Goal: Submit feedback/report problem

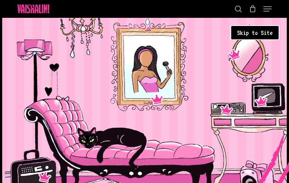
type input "yYzsPmOwdB"
type input "[EMAIL_ADDRESS][DOMAIN_NAME]"
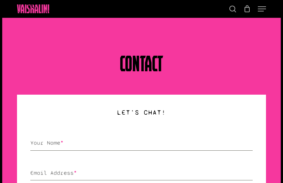
type input "uXZrXFCDSL"
type input "[EMAIL_ADDRESS][DOMAIN_NAME]"
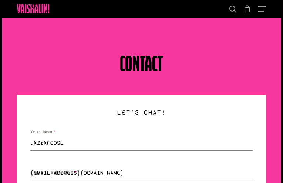
type input "wWRJbjYEYTNsBzdR"
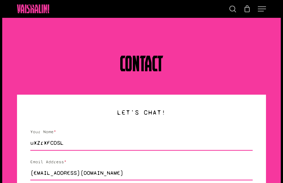
type input "HTsgsWQXuyHtr"
type input "vjZsWEfAchcZpwFj"
